Goal: Task Accomplishment & Management: Complete application form

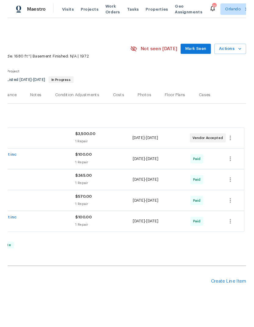
scroll to position [0, 90]
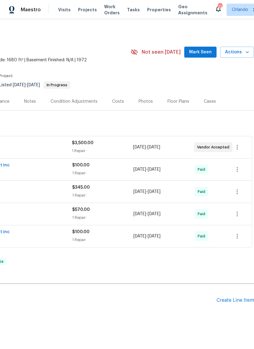
click at [233, 297] on div "Create Line Item" at bounding box center [235, 300] width 37 height 6
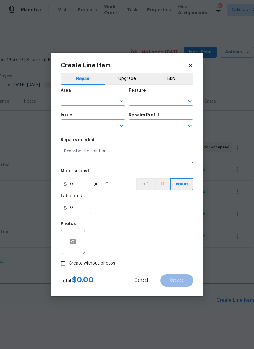
click at [74, 101] on input "text" at bounding box center [85, 100] width 48 height 9
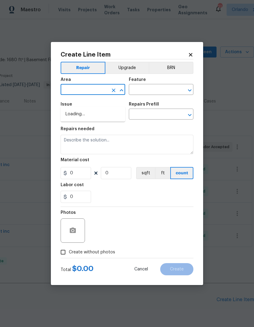
click at [22, 142] on body "Maestro Visits Projects Work Orders Tasks Properties Geo Assignments 21 Orlando…" at bounding box center [127, 163] width 254 height 327
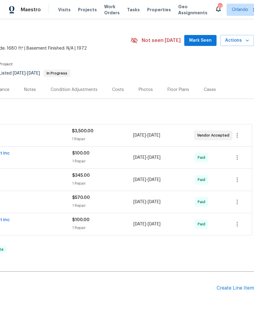
scroll to position [11, 90]
click at [234, 287] on div "Create Line Item" at bounding box center [235, 289] width 37 height 6
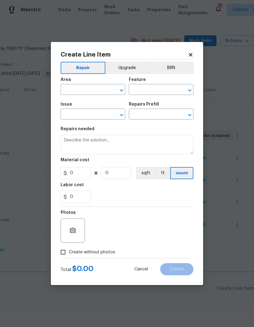
click at [240, 292] on body "Maestro Visits Projects Work Orders Tasks Properties Geo Assignments 21 Orlando…" at bounding box center [127, 163] width 254 height 327
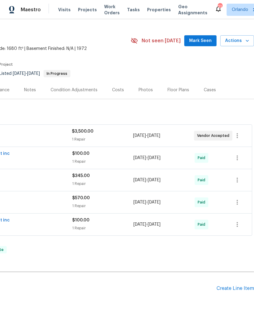
click at [231, 286] on div "Create Line Item" at bounding box center [235, 289] width 37 height 6
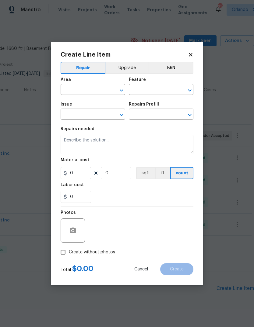
click at [233, 288] on body "Maestro Visits Projects Work Orders Tasks Properties Geo Assignments 21 Orlando…" at bounding box center [127, 163] width 254 height 327
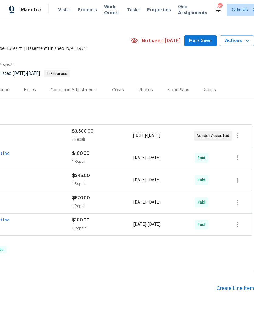
click at [234, 289] on div "Create Line Item" at bounding box center [235, 289] width 37 height 6
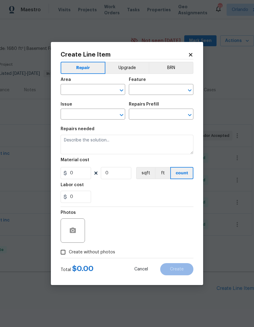
click at [76, 89] on input "text" at bounding box center [85, 90] width 48 height 9
type input "ext"
click at [189, 55] on icon at bounding box center [190, 54] width 5 height 5
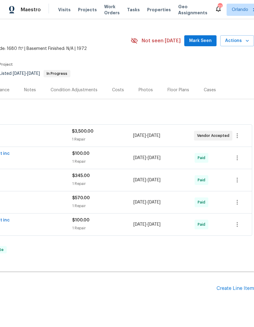
click at [235, 289] on div "Create Line Item" at bounding box center [235, 289] width 37 height 6
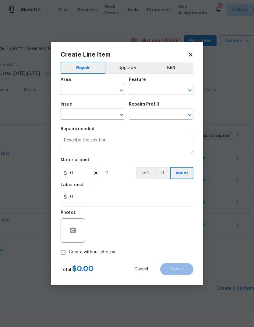
click at [37, 231] on body "Maestro Visits Projects Work Orders Tasks Properties Geo Assignments 21 Orlando…" at bounding box center [127, 163] width 254 height 327
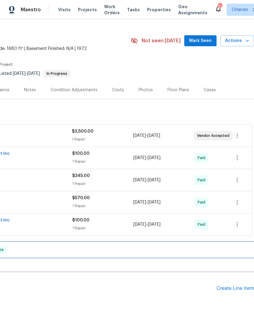
click at [220, 255] on div "RENOVATION [DATE] - [DATE] Complete" at bounding box center [82, 250] width 344 height 15
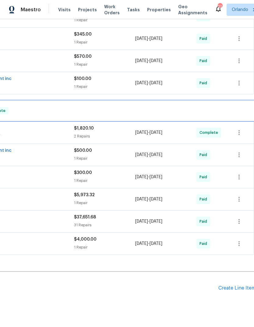
scroll to position [153, 88]
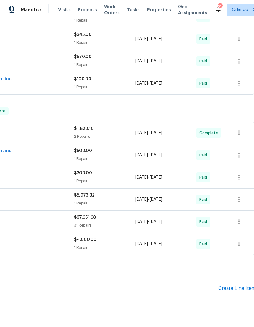
click at [237, 286] on div "Create Line Item" at bounding box center [236, 289] width 37 height 6
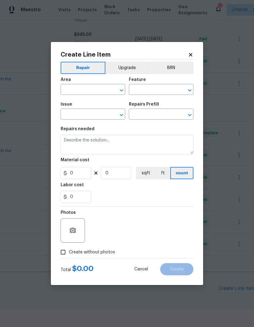
click at [42, 122] on body "Maestro Visits Projects Work Orders Tasks Properties Geo Assignments 21 Orlando…" at bounding box center [127, 163] width 254 height 327
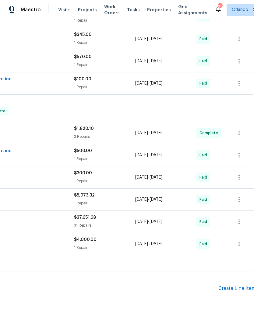
click at [238, 284] on div "Pending Line Items Create Line Item" at bounding box center [84, 289] width 344 height 28
click at [236, 284] on div "Pending Line Items Create Line Item" at bounding box center [84, 289] width 344 height 28
click at [240, 284] on div "Pending Line Items Create Line Item" at bounding box center [84, 289] width 344 height 28
click at [239, 286] on div "Create Line Item" at bounding box center [236, 289] width 37 height 6
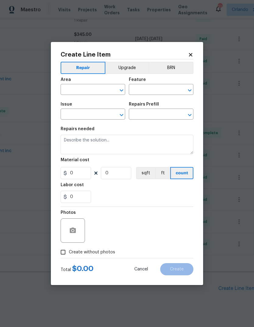
click at [242, 270] on body "Maestro Visits Projects Work Orders Tasks Properties Geo Assignments 21 Orlando…" at bounding box center [127, 163] width 254 height 327
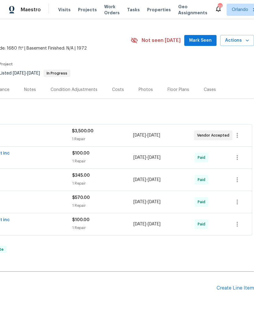
scroll to position [11, 90]
click at [236, 283] on div "Pending Line Items Create Line Item" at bounding box center [82, 289] width 344 height 28
click at [238, 286] on div "Create Line Item" at bounding box center [235, 289] width 37 height 6
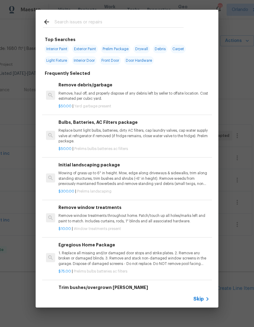
click at [71, 17] on div at bounding box center [113, 22] width 155 height 24
click at [67, 19] on input "text" at bounding box center [119, 22] width 129 height 9
type input "Pool"
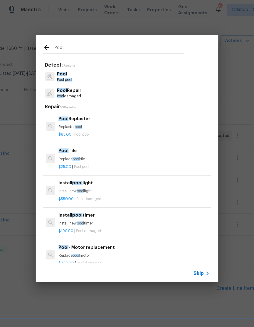
click at [102, 120] on h6 "Pool Replaster" at bounding box center [133, 118] width 151 height 7
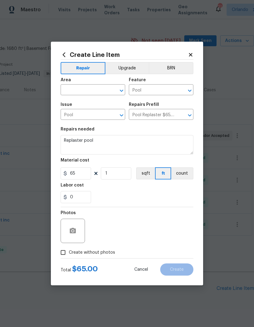
click at [94, 91] on input "text" at bounding box center [85, 90] width 48 height 9
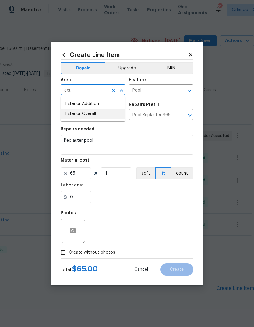
click at [80, 117] on li "Exterior Overall" at bounding box center [93, 114] width 65 height 10
type input "Exterior Overall"
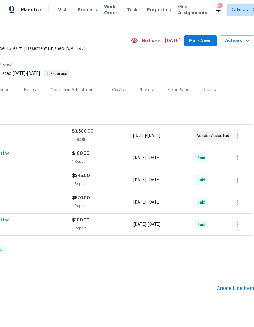
click at [232, 289] on div "Create Line Item" at bounding box center [235, 289] width 37 height 6
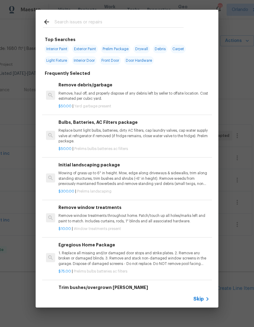
click at [71, 19] on input "text" at bounding box center [119, 22] width 129 height 9
type input "Pool"
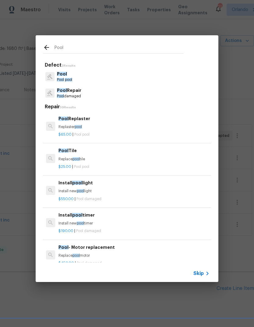
click at [60, 118] on span "Pool" at bounding box center [63, 119] width 10 height 4
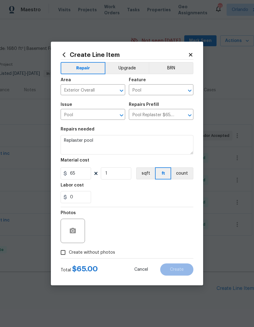
click at [60, 118] on div "Create Line Item Repair Upgrade BRN Area Exterior Overall ​ Feature Pool ​ Issu…" at bounding box center [127, 164] width 152 height 244
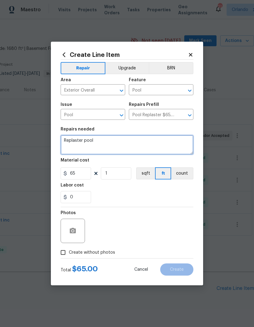
click at [66, 140] on textarea "Replaster pool" at bounding box center [127, 144] width 133 height 19
click at [89, 140] on textarea "Replaster pool" at bounding box center [127, 144] width 133 height 19
type textarea "R"
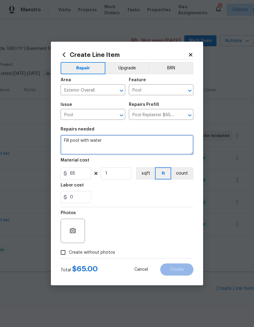
type textarea "Fill pool with water"
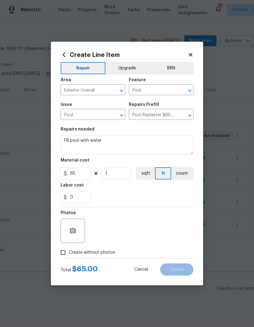
click at [109, 193] on div "0" at bounding box center [127, 197] width 133 height 12
click at [76, 177] on input "65" at bounding box center [76, 174] width 30 height 12
type input "1"
click at [179, 193] on div "0" at bounding box center [127, 197] width 133 height 12
click at [61, 252] on input "Create without photos" at bounding box center [63, 253] width 12 height 12
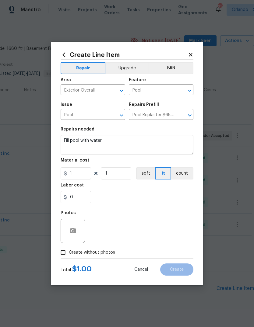
checkbox input "true"
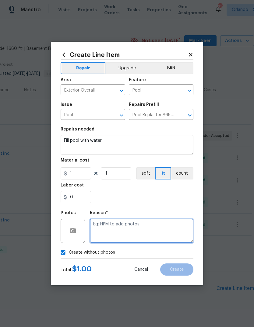
click at [157, 233] on textarea at bounding box center [142, 231] width 104 height 24
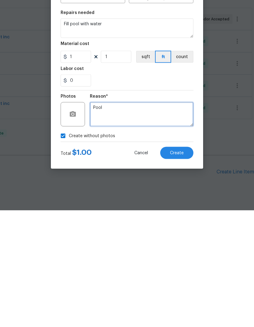
type textarea "Pool"
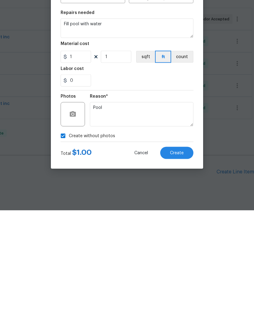
click at [179, 264] on button "Create" at bounding box center [176, 270] width 33 height 12
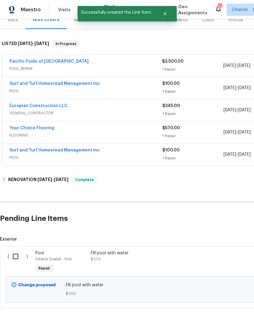
scroll to position [81, 0]
click at [16, 251] on input "checkbox" at bounding box center [17, 257] width 17 height 13
checkbox input "true"
